Goal: Communication & Community: Answer question/provide support

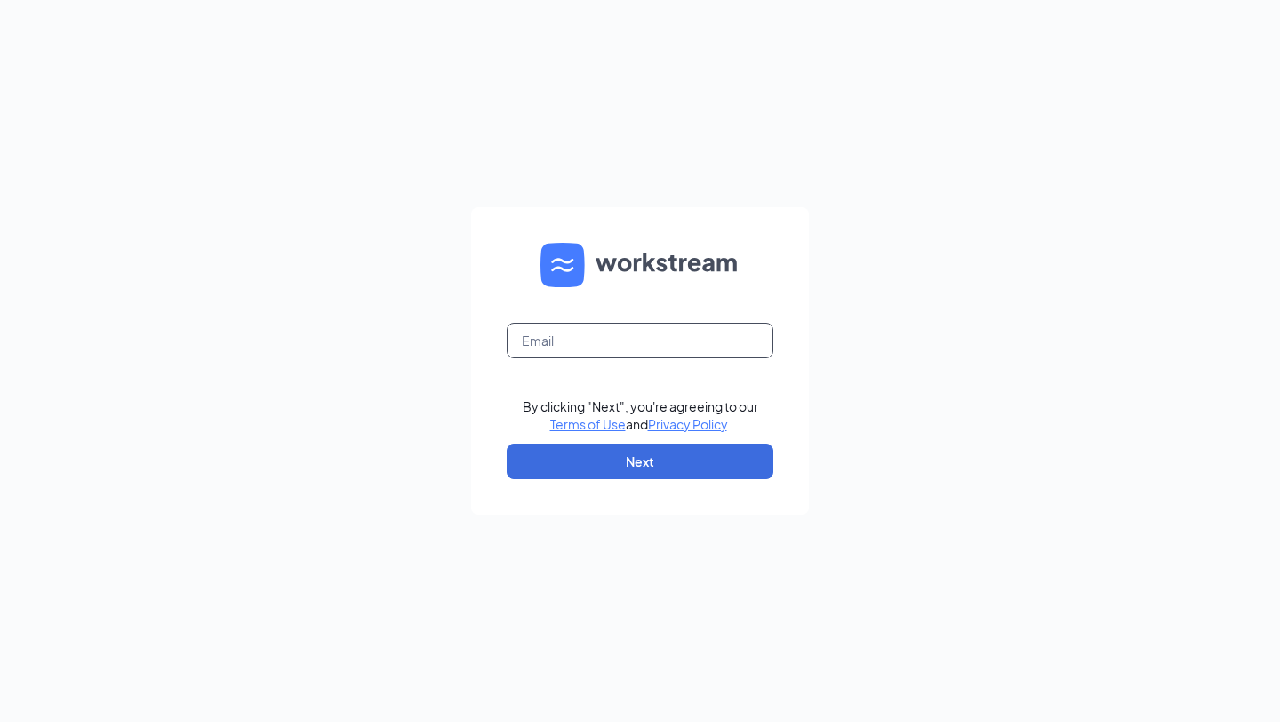
click at [657, 341] on input "text" at bounding box center [640, 341] width 267 height 36
type input "[EMAIL_ADDRESS][DOMAIN_NAME]"
click at [635, 460] on button "Next" at bounding box center [640, 462] width 267 height 36
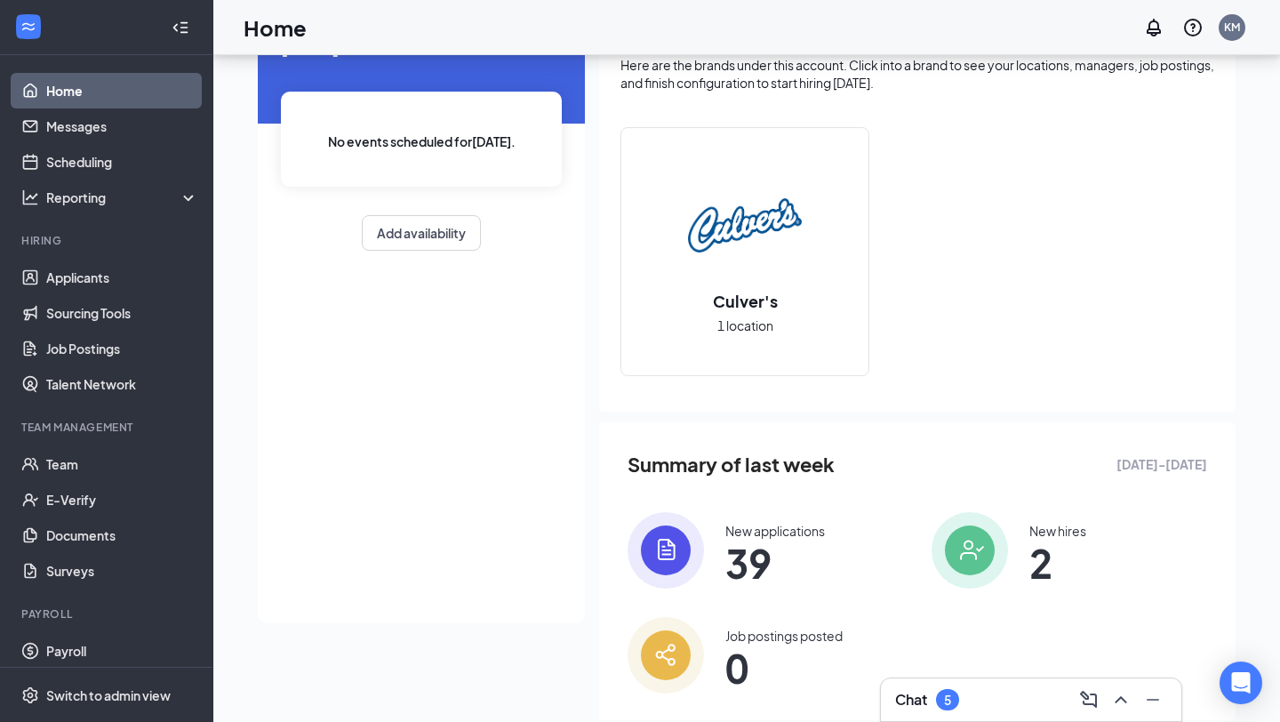
scroll to position [146, 0]
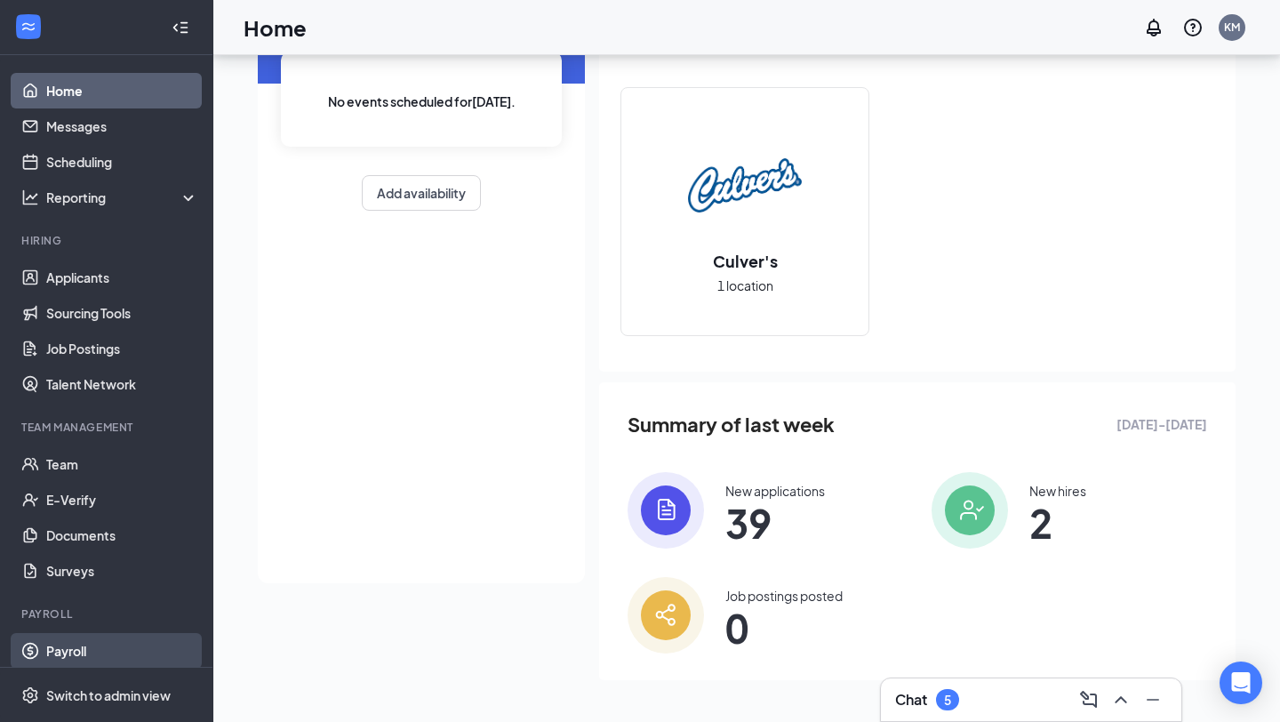
click at [71, 646] on link "Payroll" at bounding box center [122, 651] width 152 height 36
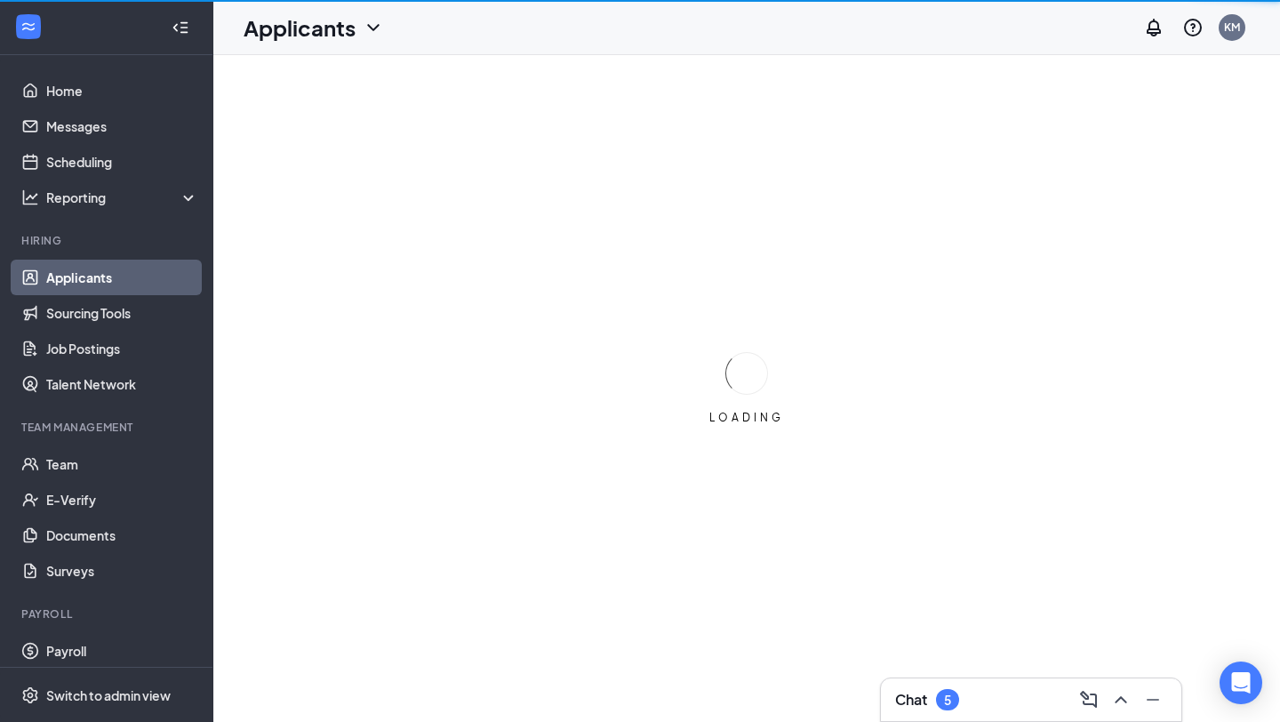
click at [975, 691] on div "Chat 5" at bounding box center [1031, 699] width 272 height 28
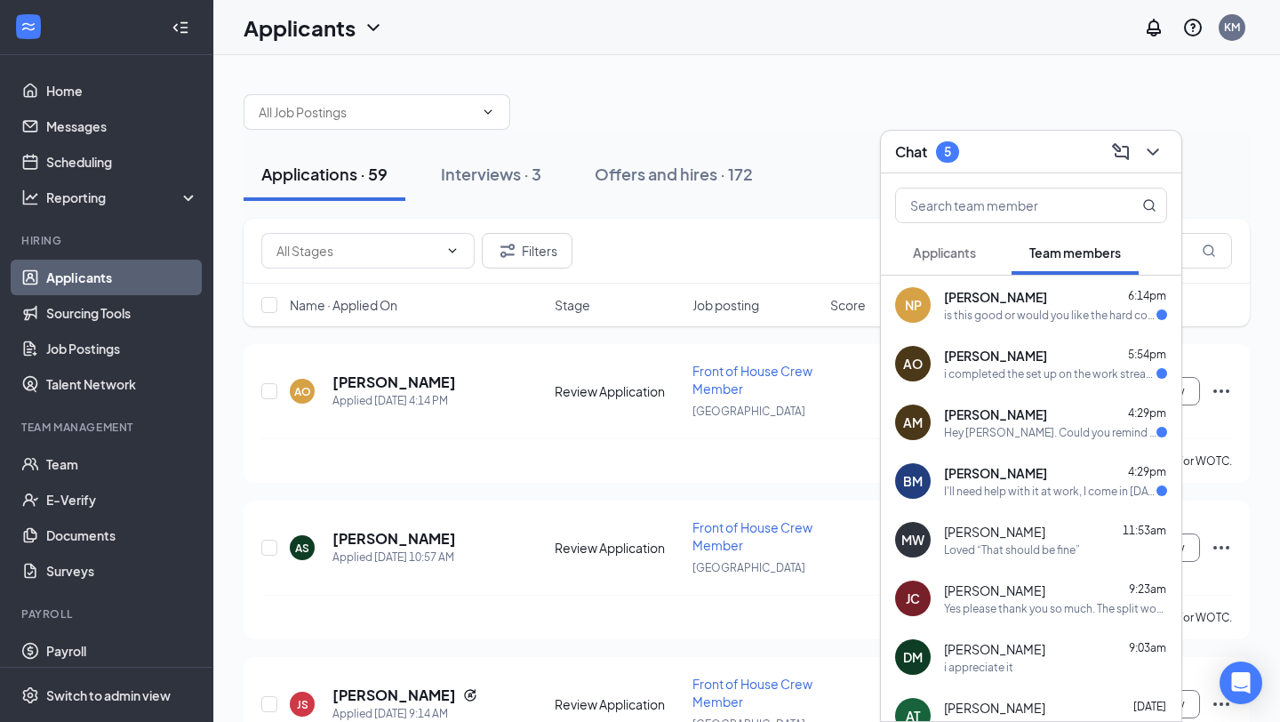
click at [1015, 440] on div "AM [PERSON_NAME] 4:29pm Hey [PERSON_NAME]. Could you remind me what kind of sho…" at bounding box center [1031, 422] width 300 height 59
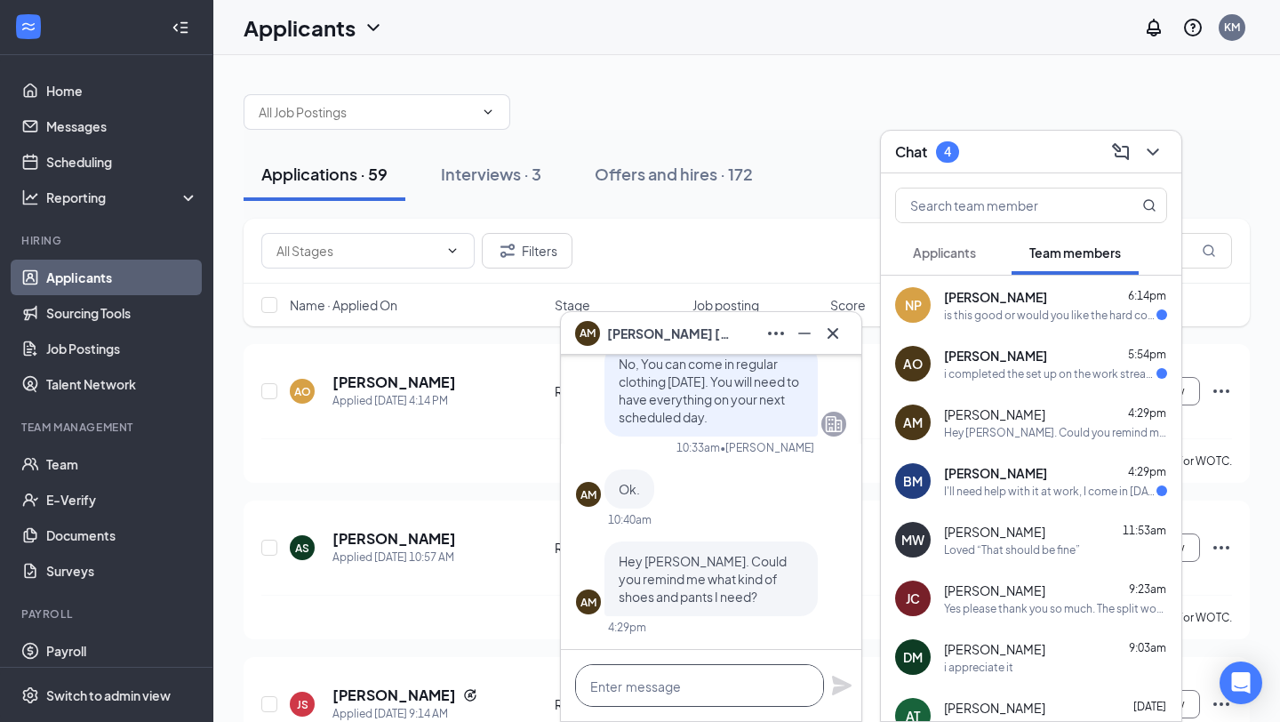
click at [732, 673] on textarea at bounding box center [699, 685] width 249 height 43
click at [746, 682] on textarea at bounding box center [699, 685] width 249 height 43
type textarea "black slacks and black non slip shoes"
click at [837, 684] on icon "Plane" at bounding box center [842, 686] width 20 height 20
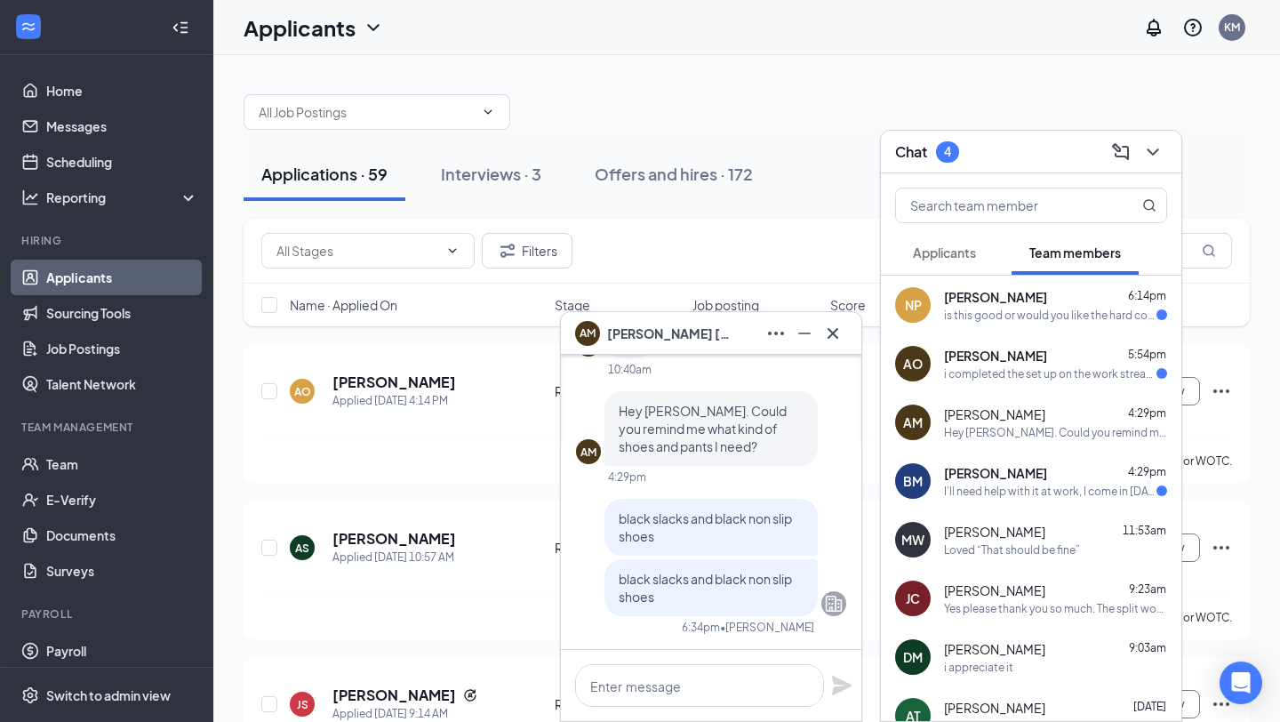
click at [951, 492] on div "I'll need help with it at work, I come in [DATE] at 5:15." at bounding box center [1050, 491] width 212 height 15
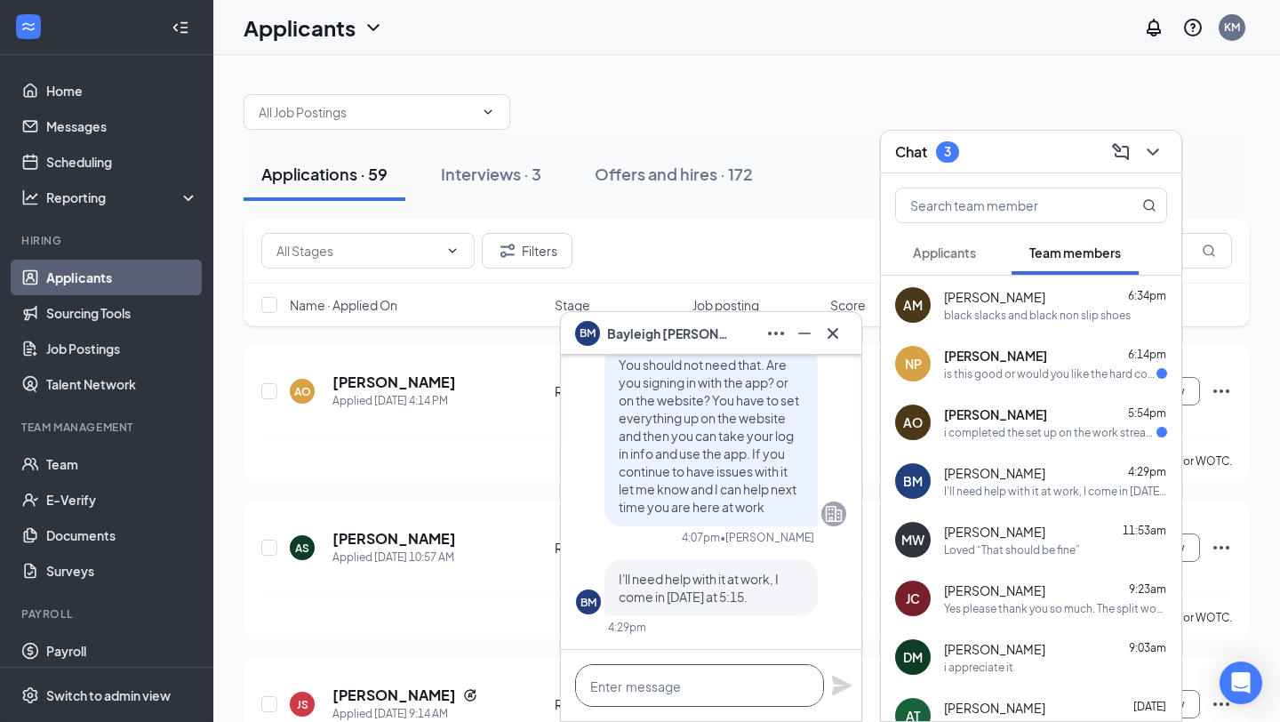
click at [762, 679] on textarea at bounding box center [699, 685] width 249 height 43
click at [840, 332] on icon "Cross" at bounding box center [832, 333] width 21 height 21
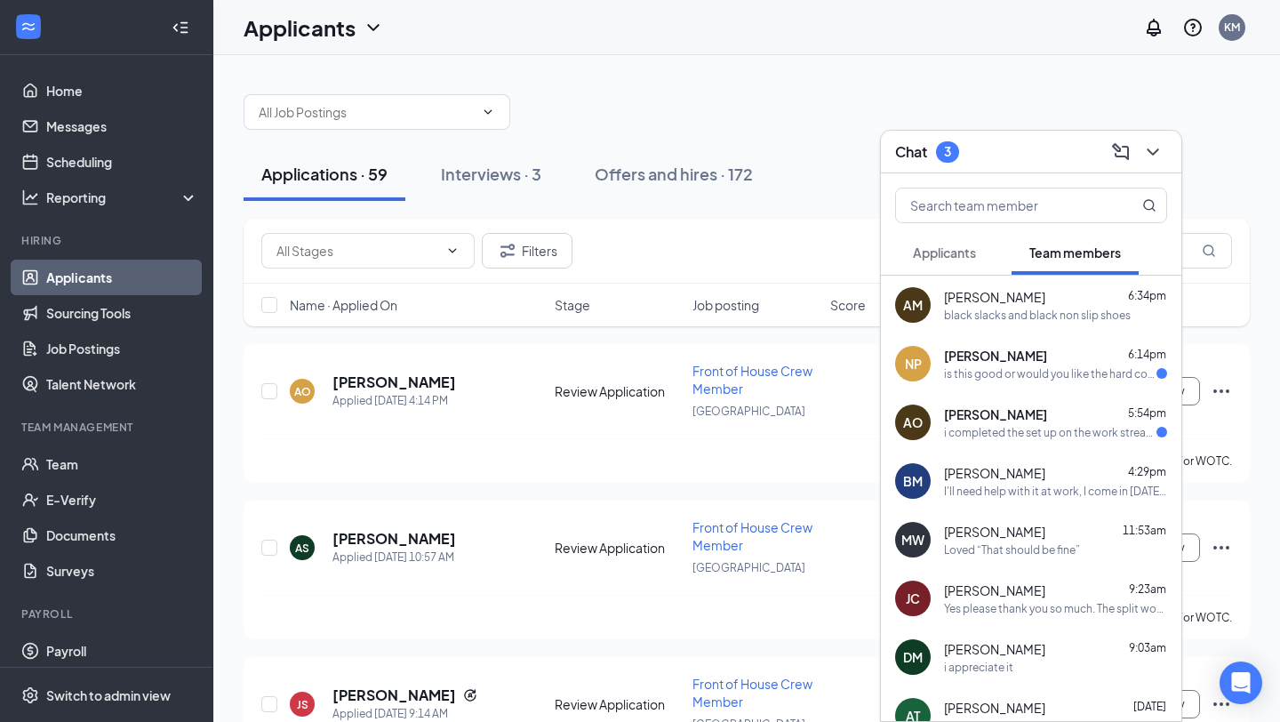
click at [997, 417] on span "[PERSON_NAME]" at bounding box center [995, 414] width 103 height 18
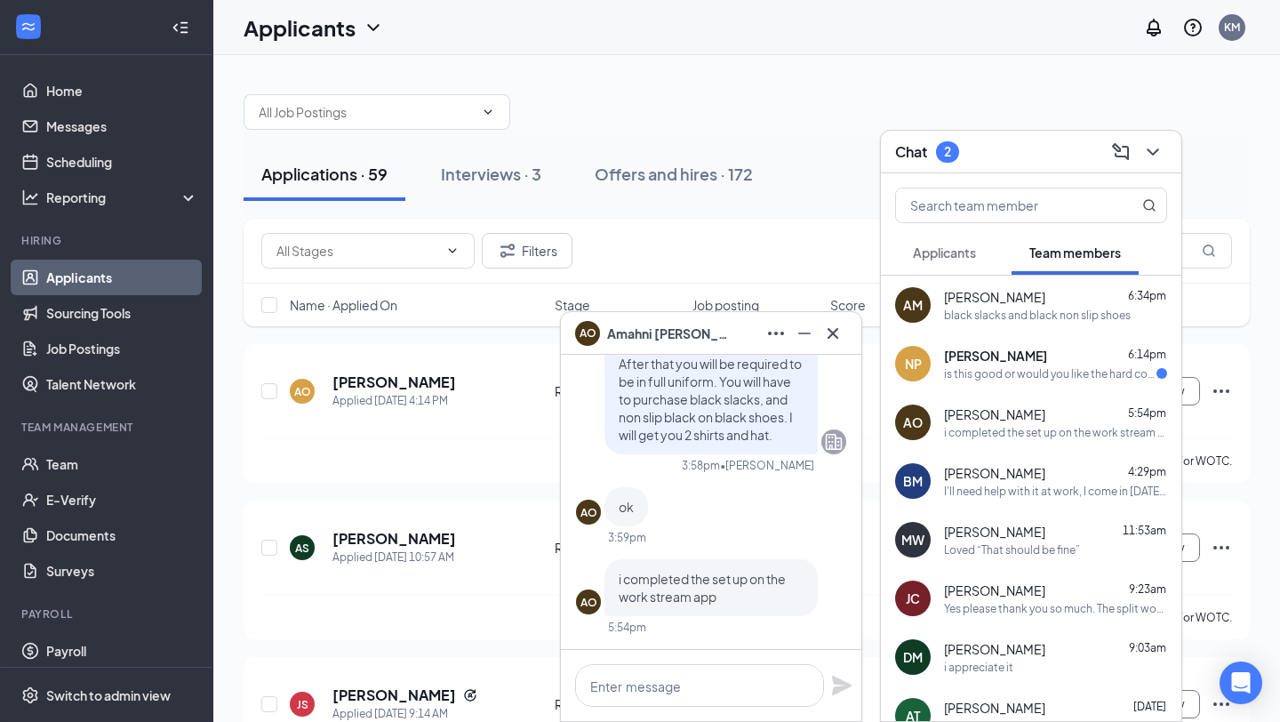
click at [1006, 371] on div "is this good or would you like the hard copy" at bounding box center [1050, 373] width 212 height 15
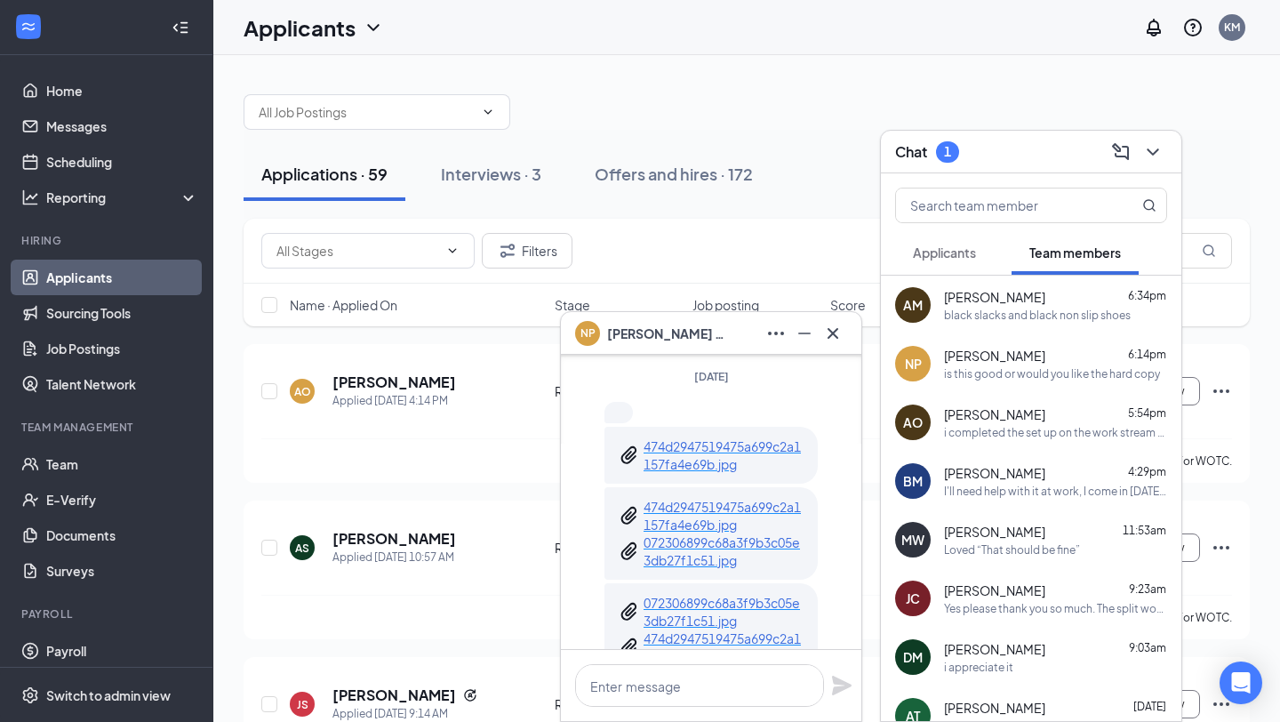
scroll to position [-220, 0]
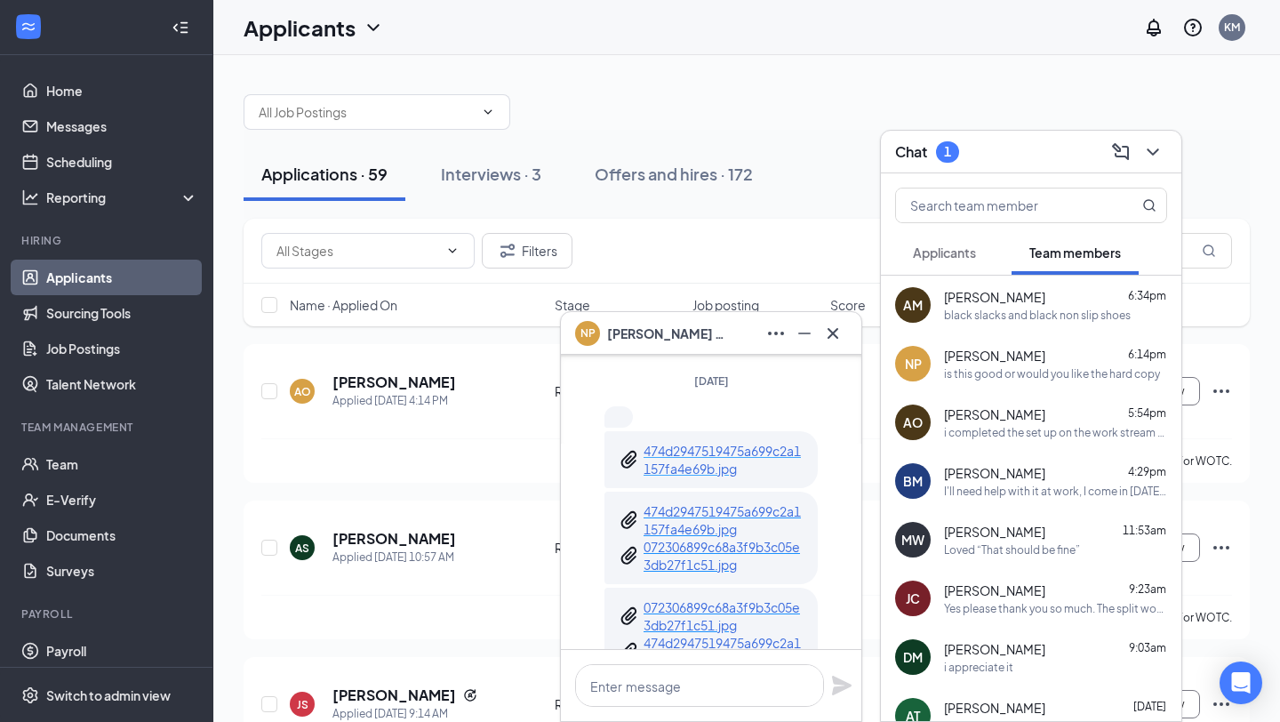
click at [751, 472] on p "474d2947519475a699c2a1157fa4e69b.jpg" at bounding box center [724, 460] width 160 height 36
click at [686, 684] on textarea at bounding box center [699, 685] width 249 height 43
type textarea "That is fine. Thank you"
click at [836, 685] on icon "Plane" at bounding box center [841, 685] width 21 height 21
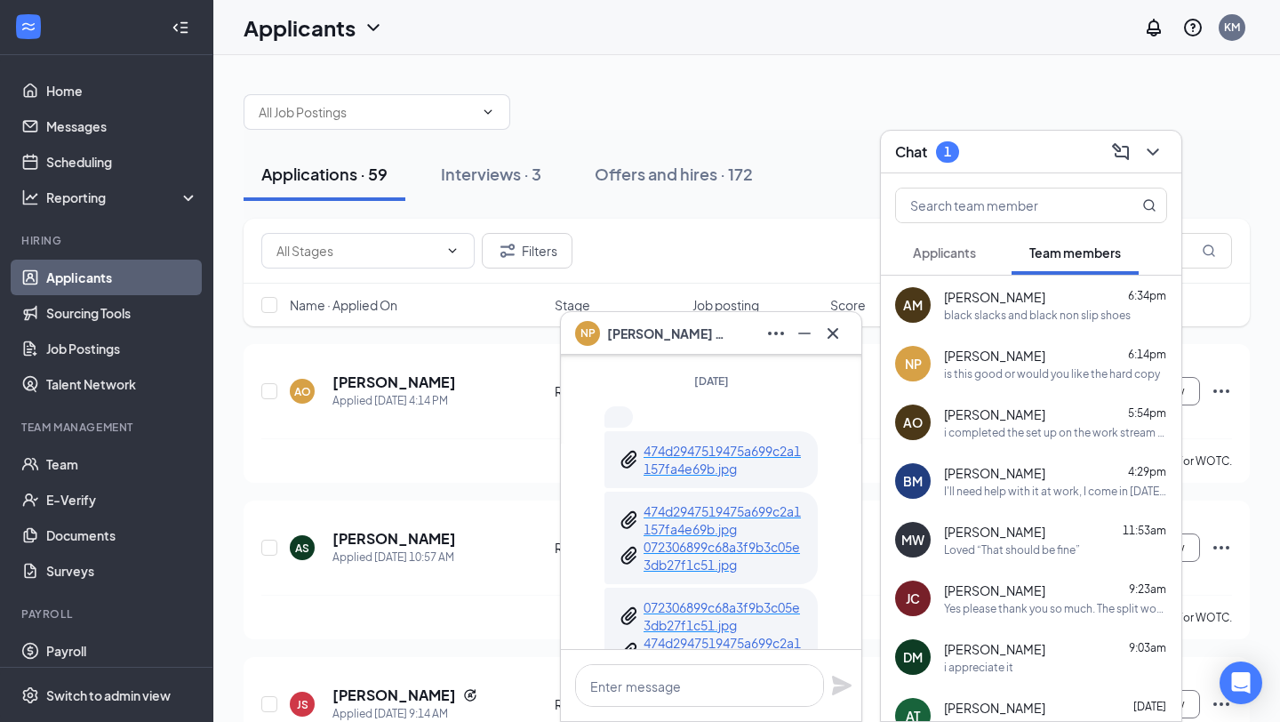
scroll to position [-292, 0]
click at [726, 532] on p "474d2947519475a699c2a1157fa4e69b.jpg" at bounding box center [724, 520] width 160 height 36
click at [834, 332] on icon "Cross" at bounding box center [833, 332] width 11 height 11
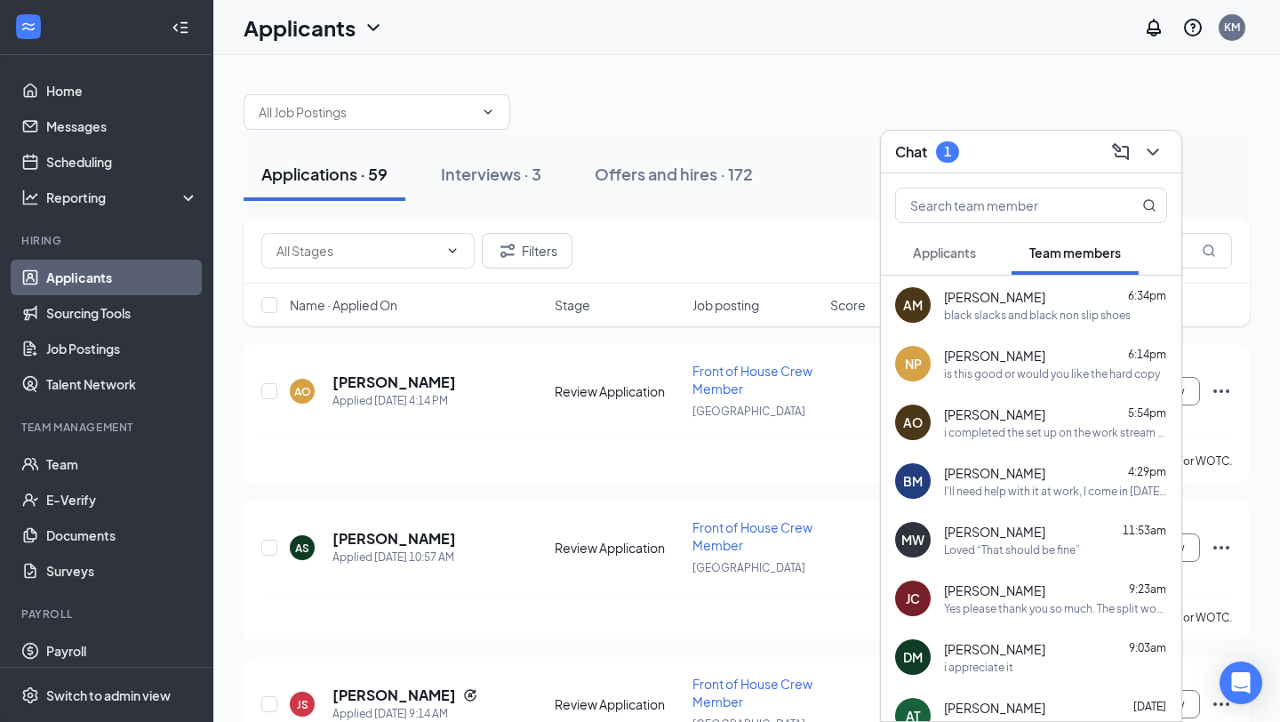
click at [976, 259] on span "Applicants" at bounding box center [944, 252] width 63 height 16
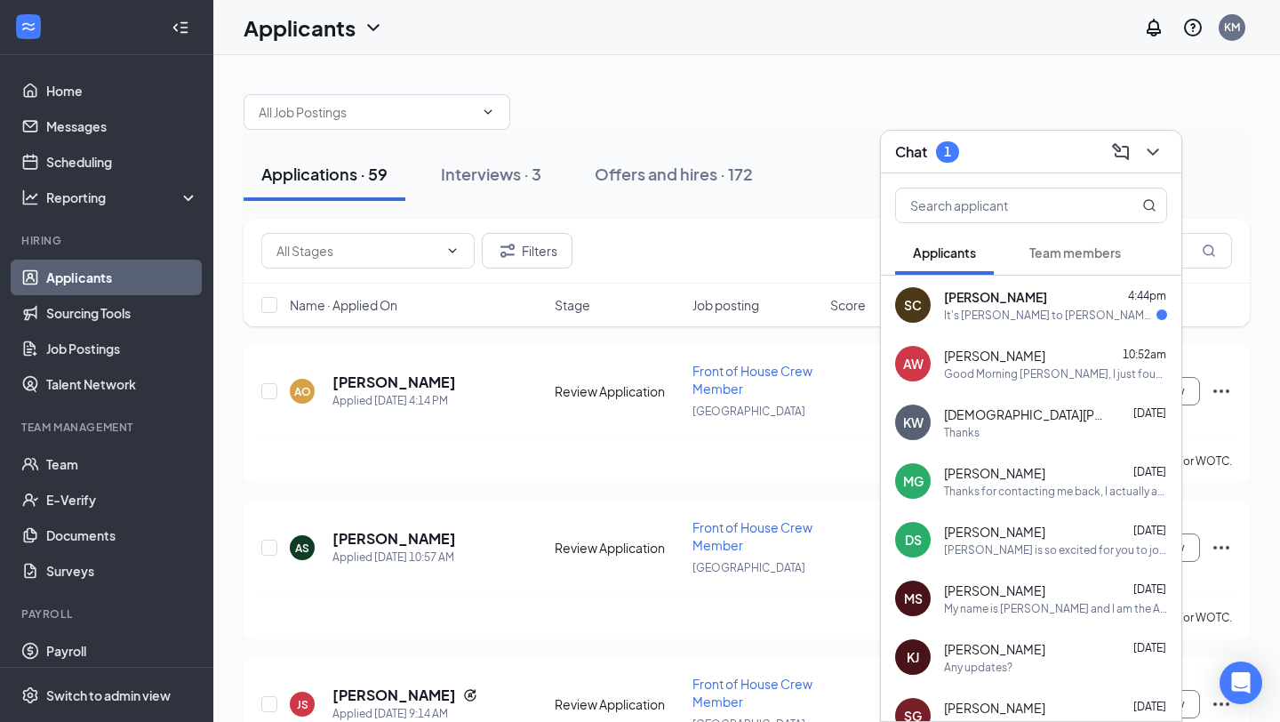
click at [974, 309] on div "It's [PERSON_NAME] to [PERSON_NAME]! Are you available to talk? Hurstbourne and…" at bounding box center [1050, 315] width 212 height 15
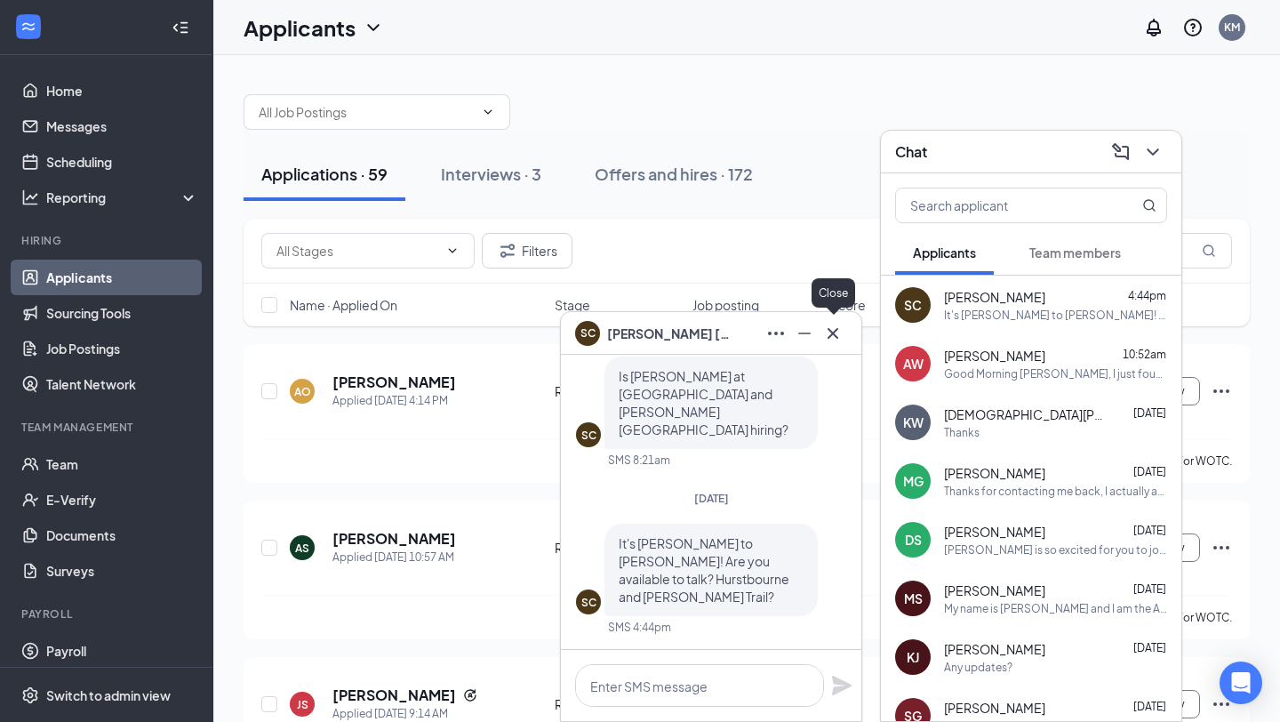
click at [839, 323] on icon "Cross" at bounding box center [832, 333] width 21 height 21
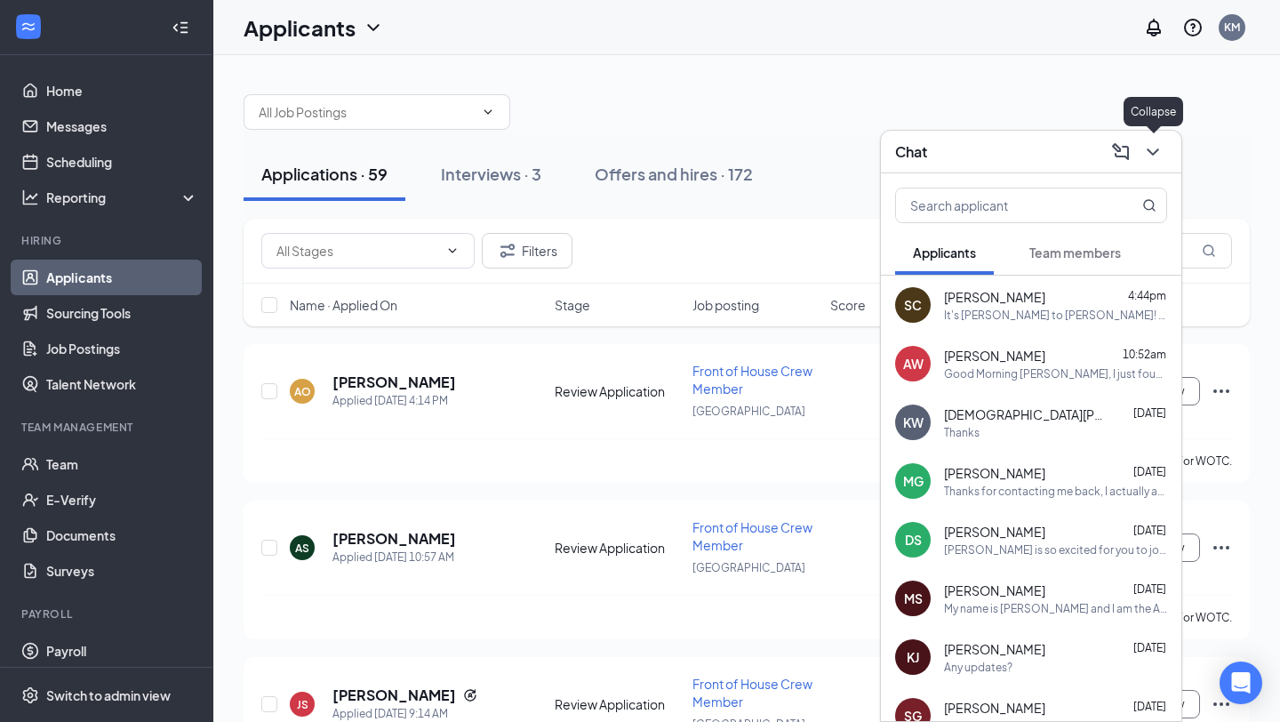
click at [1156, 161] on icon "ChevronDown" at bounding box center [1152, 151] width 21 height 21
